Goal: Information Seeking & Learning: Learn about a topic

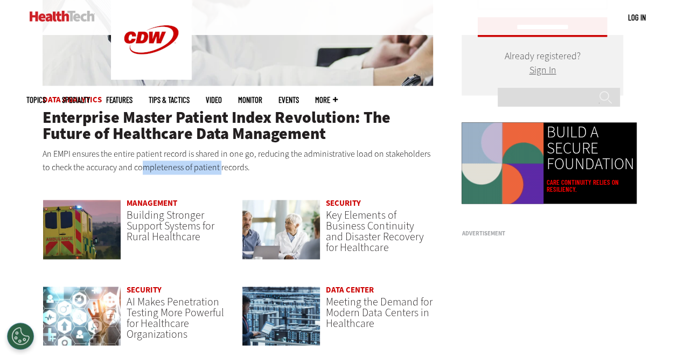
drag, startPoint x: 220, startPoint y: 170, endPoint x: 140, endPoint y: 160, distance: 80.3
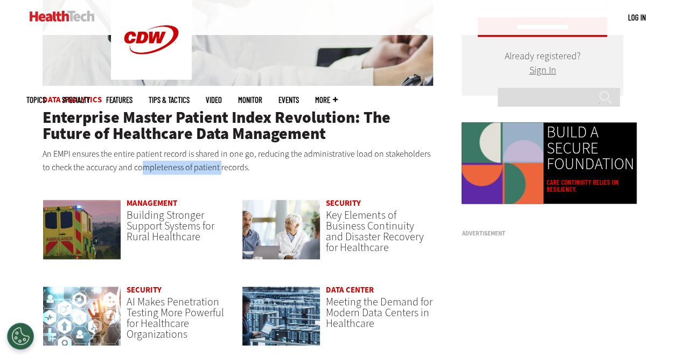
click at [140, 160] on p "An EMPI ensures the entire patient record is shared in one go, reducing the adm…" at bounding box center [238, 160] width 391 height 27
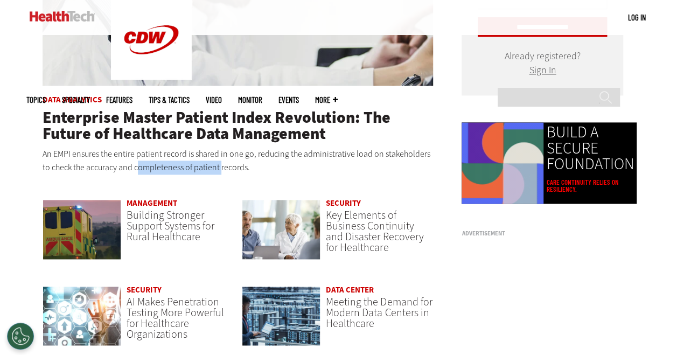
click at [140, 160] on p "An EMPI ensures the entire patient record is shared in one go, reducing the adm…" at bounding box center [238, 160] width 391 height 27
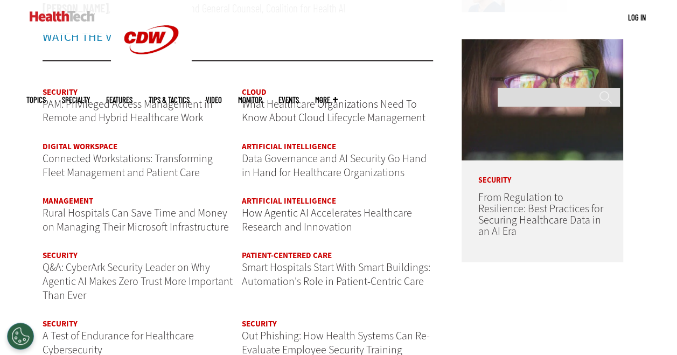
scroll to position [1077, 0]
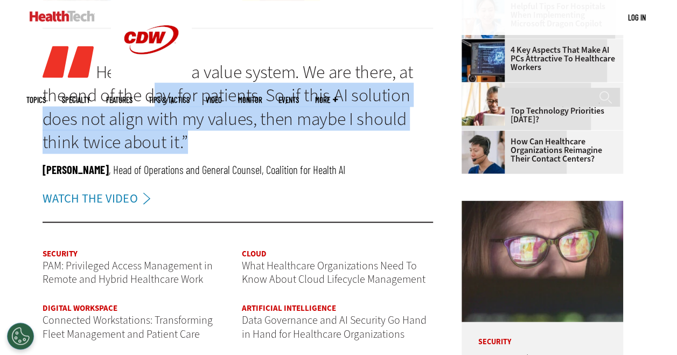
drag, startPoint x: 200, startPoint y: 131, endPoint x: 149, endPoint y: 102, distance: 59.6
click at [149, 102] on p "Healthcare is a value system. We are there, at the end of the day, for patients…" at bounding box center [238, 99] width 391 height 107
click at [149, 102] on link "Healthcare is a value system. We are there, at the end of the day, for patients…" at bounding box center [228, 107] width 371 height 94
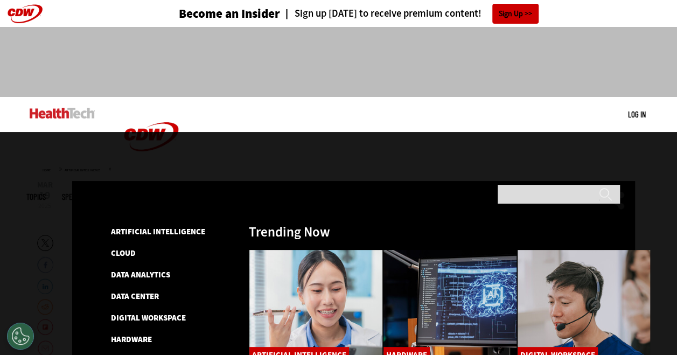
click at [46, 193] on span "Topics" at bounding box center [35, 197] width 19 height 8
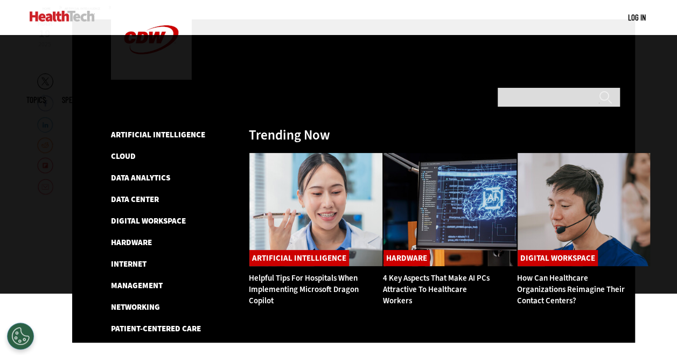
scroll to position [108, 0]
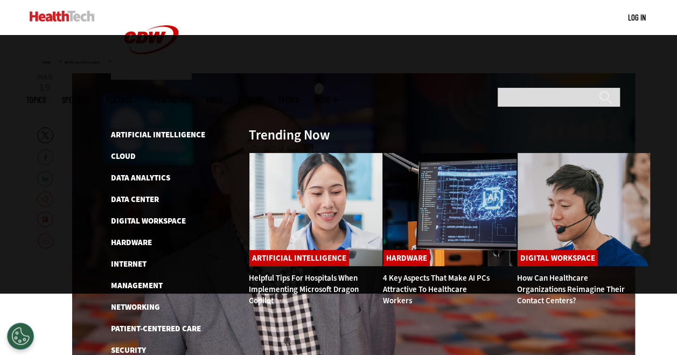
click at [127, 280] on link "Management" at bounding box center [137, 285] width 52 height 11
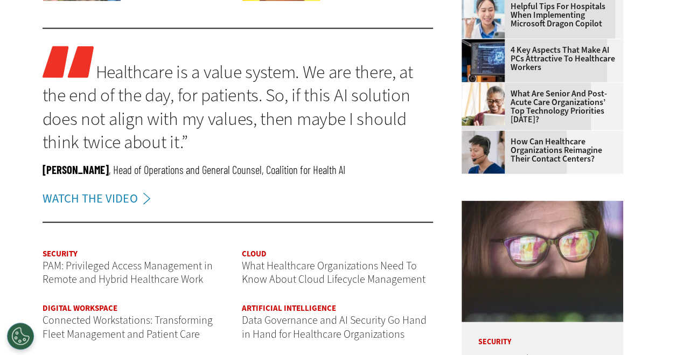
drag, startPoint x: 0, startPoint y: 57, endPoint x: 61, endPoint y: 17, distance: 72.7
